Goal: Find specific page/section: Find specific page/section

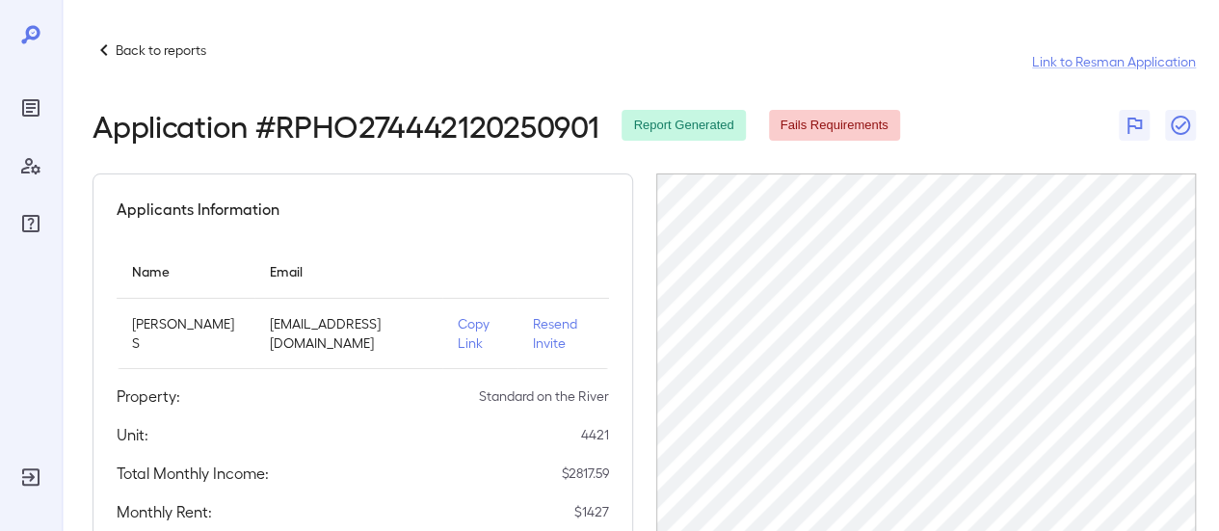
scroll to position [110, 0]
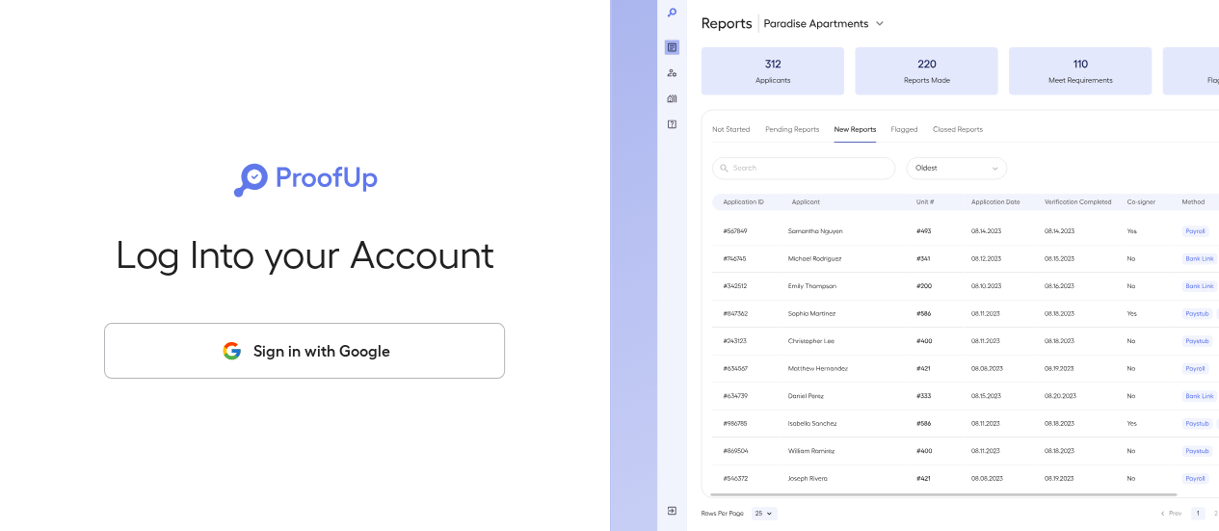
click at [273, 356] on button "Sign in with Google" at bounding box center [304, 351] width 401 height 56
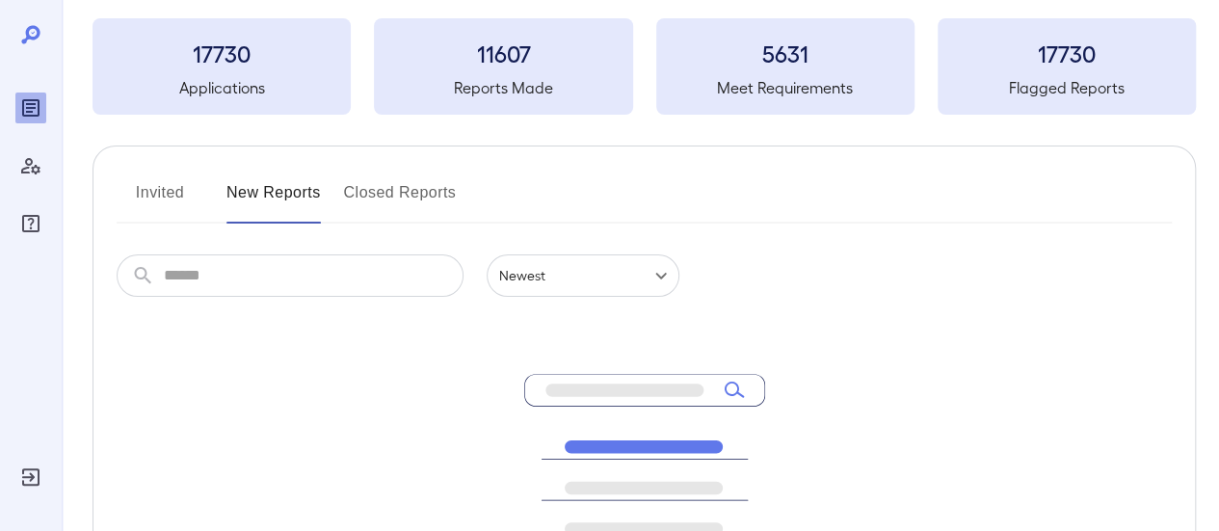
scroll to position [289, 0]
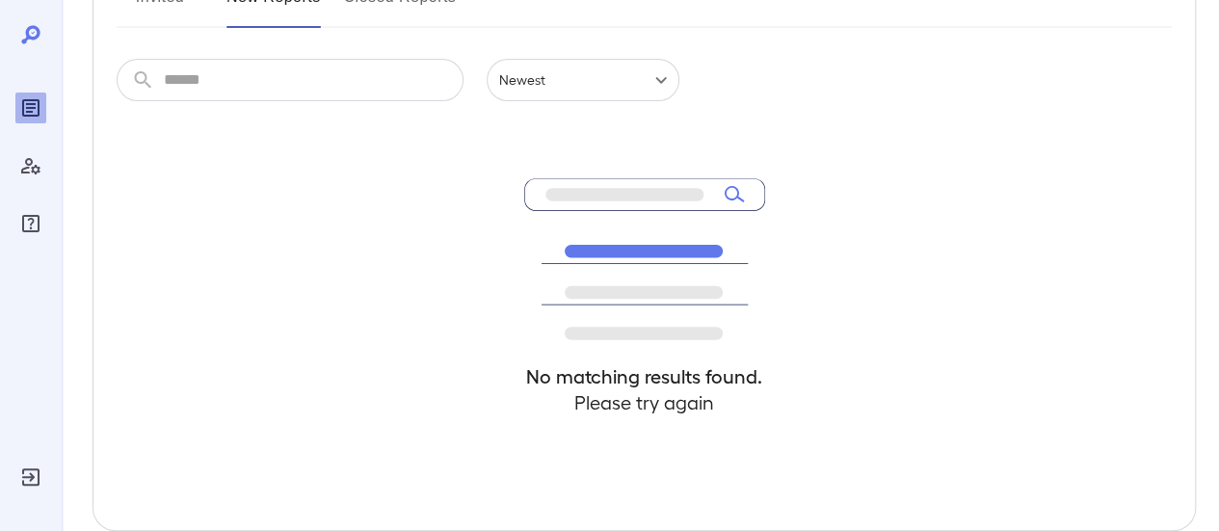
click at [274, 76] on input "text" at bounding box center [314, 80] width 300 height 42
type input "*****"
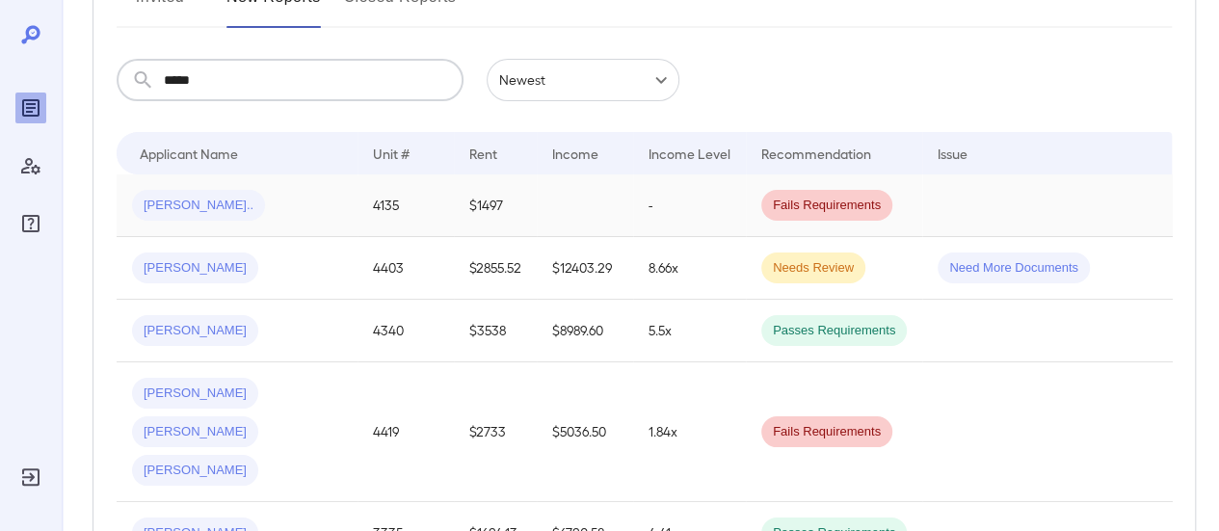
click at [386, 201] on td "4135" at bounding box center [406, 205] width 96 height 63
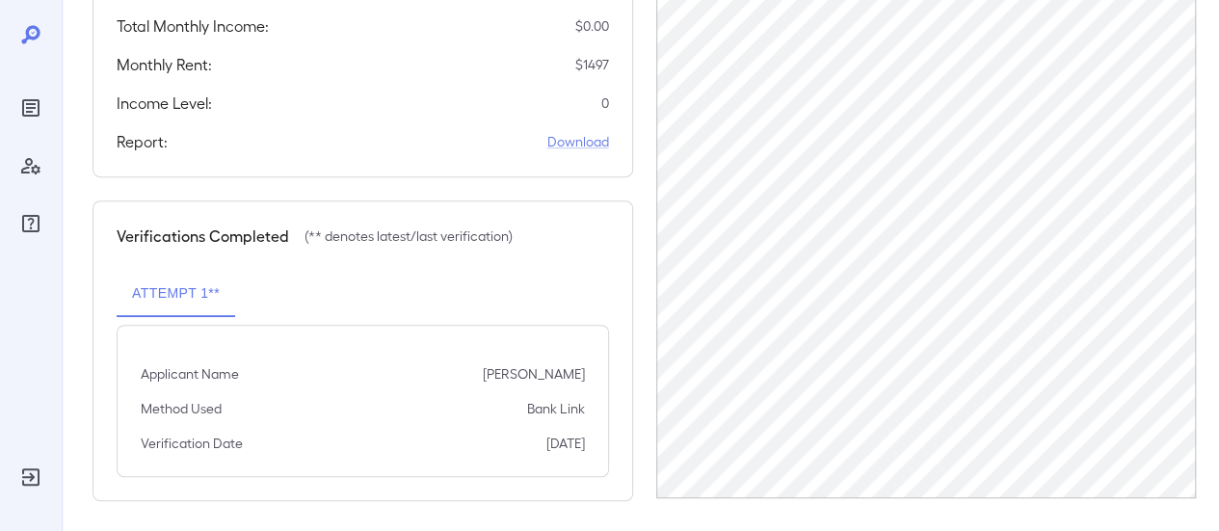
scroll to position [453, 0]
